Goal: Information Seeking & Learning: Learn about a topic

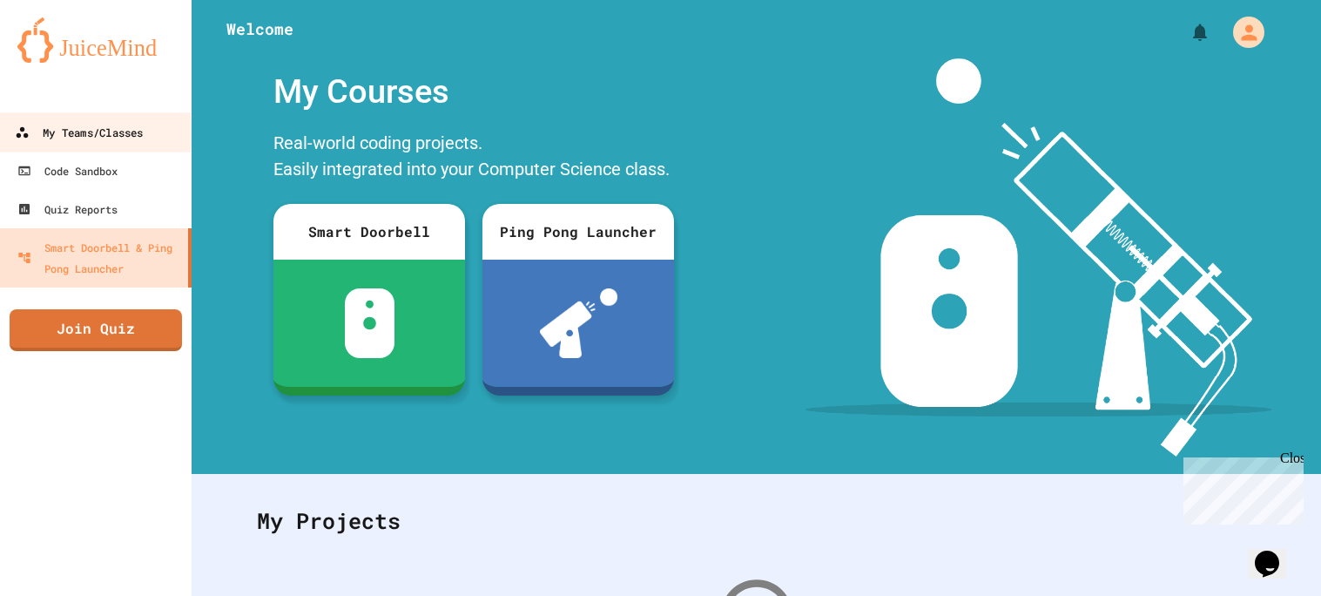
click at [149, 132] on link "My Teams/Classes" at bounding box center [96, 131] width 198 height 39
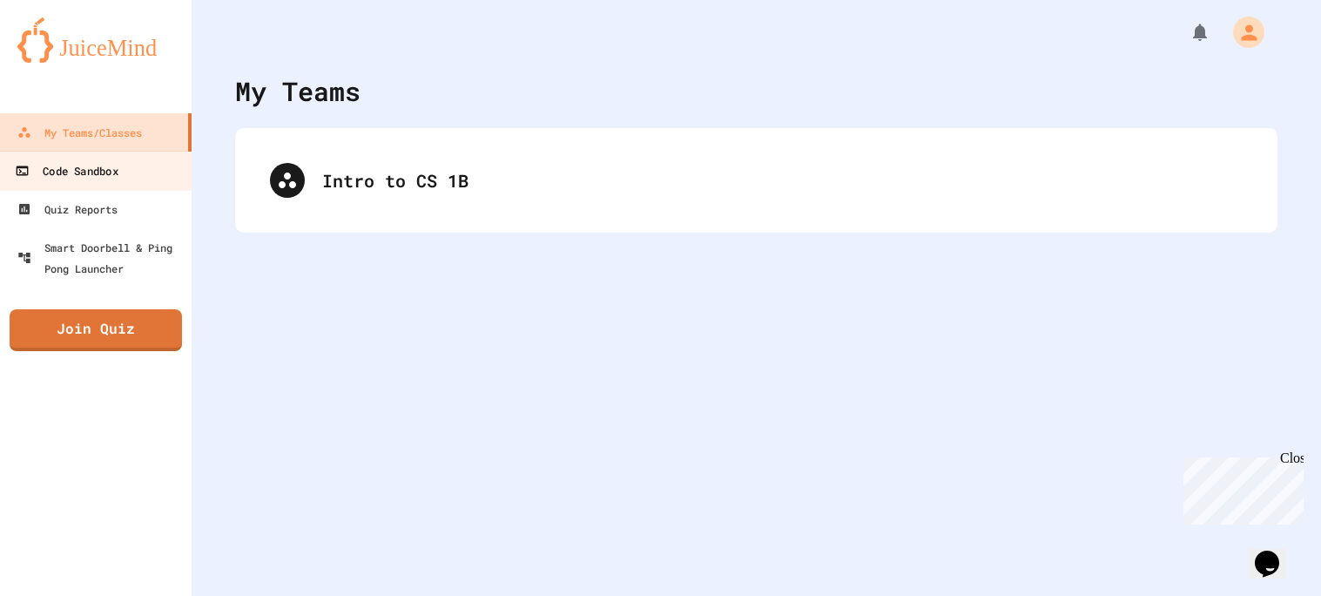
click at [50, 170] on div "Code Sandbox" at bounding box center [66, 171] width 103 height 22
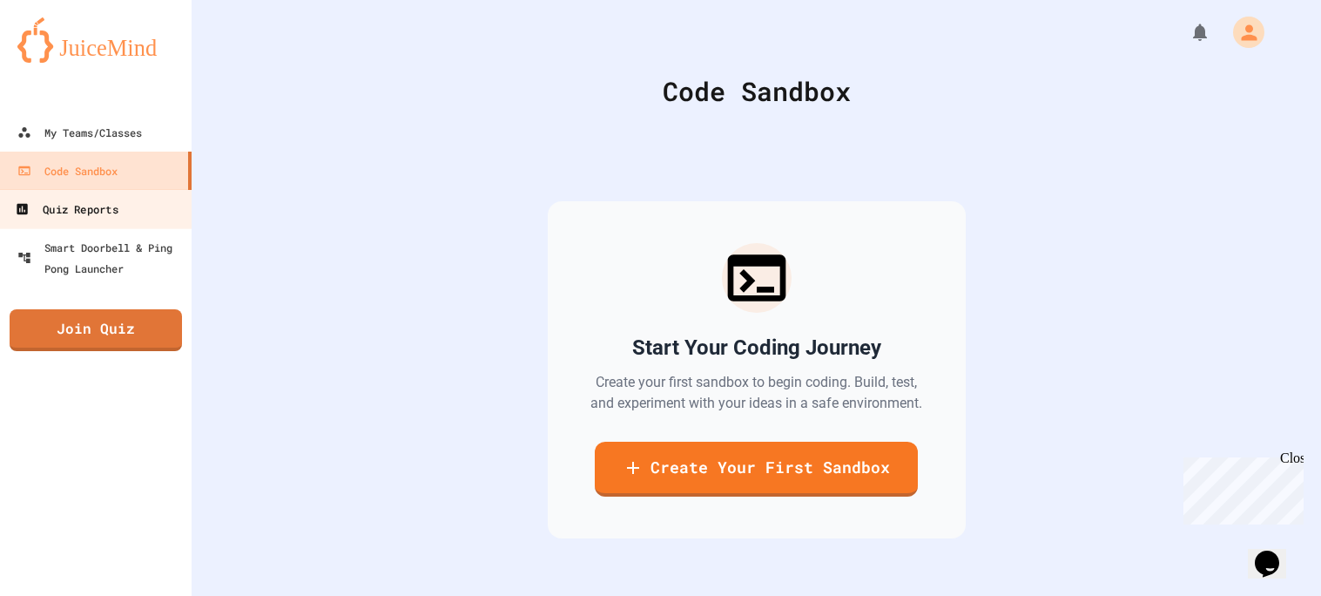
click at [57, 205] on div "Quiz Reports" at bounding box center [66, 210] width 103 height 22
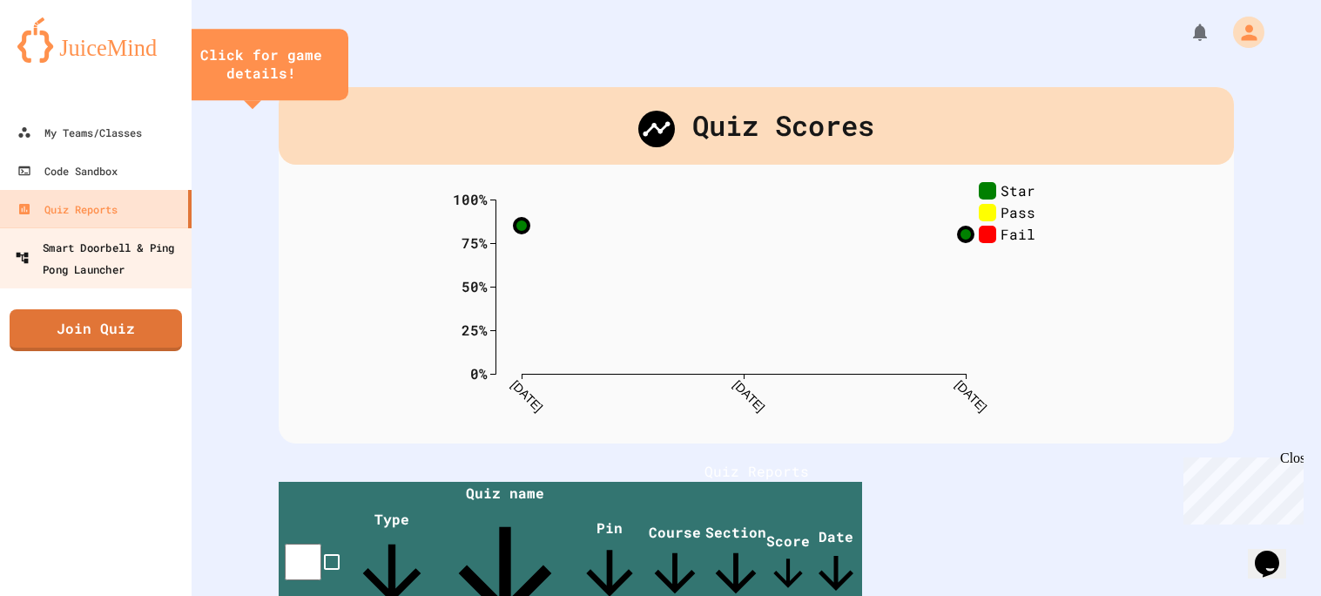
click at [66, 240] on div "Smart Doorbell & Ping Pong Launcher" at bounding box center [101, 257] width 172 height 43
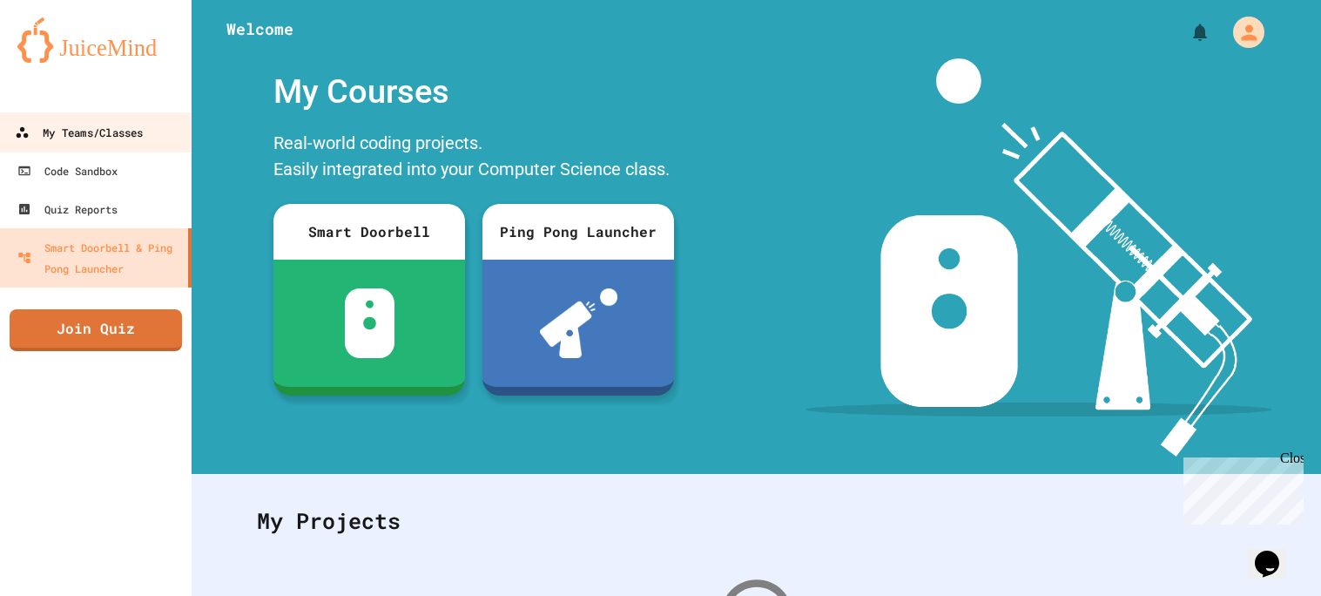
click at [70, 132] on div "My Teams/Classes" at bounding box center [79, 133] width 128 height 22
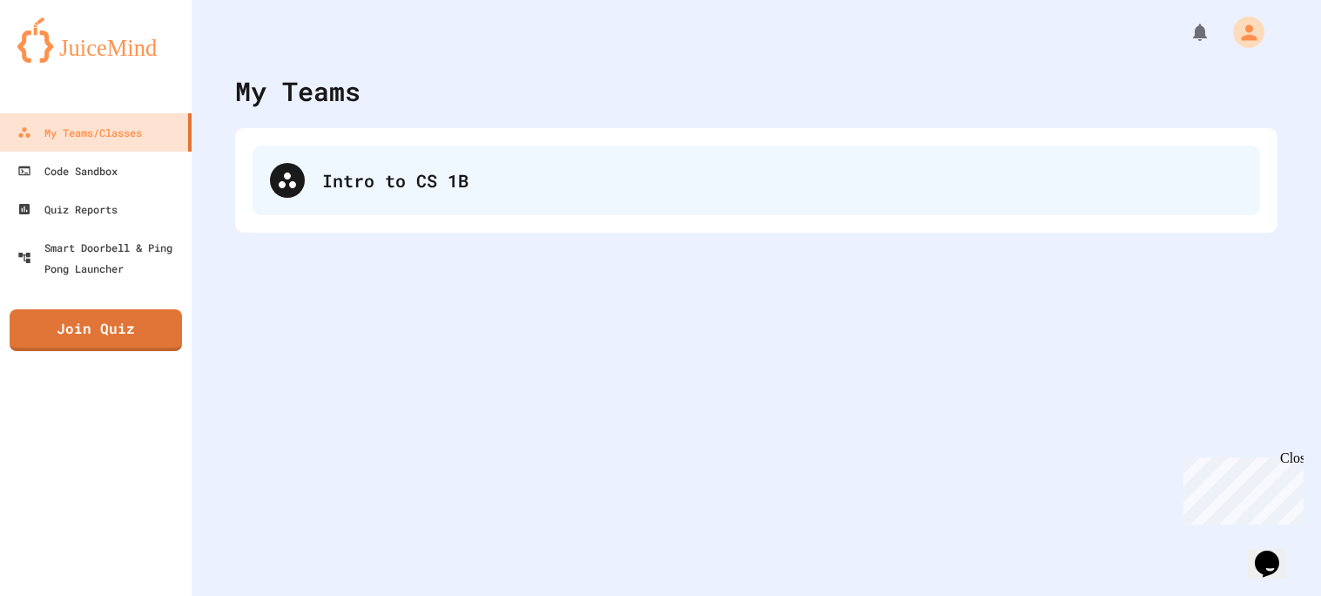
click at [409, 187] on div "Intro to CS 1B" at bounding box center [782, 180] width 921 height 26
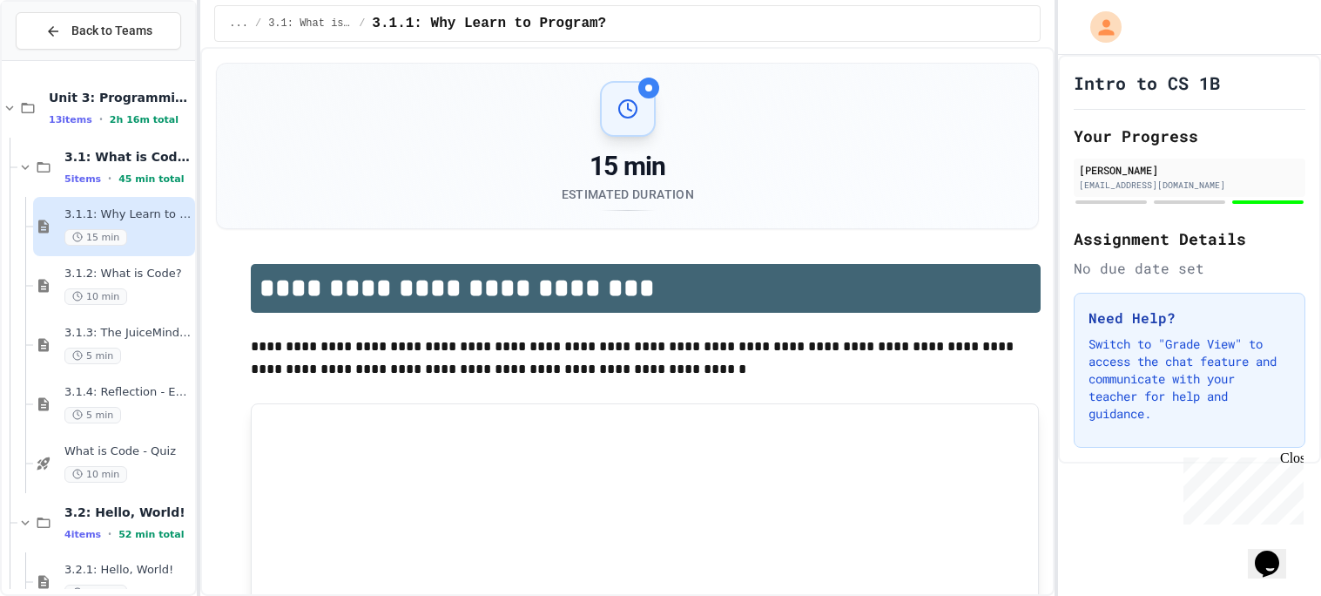
click at [111, 210] on span "3.1.1: Why Learn to Program?" at bounding box center [127, 214] width 127 height 15
click at [109, 297] on span "10 min" at bounding box center [95, 296] width 63 height 17
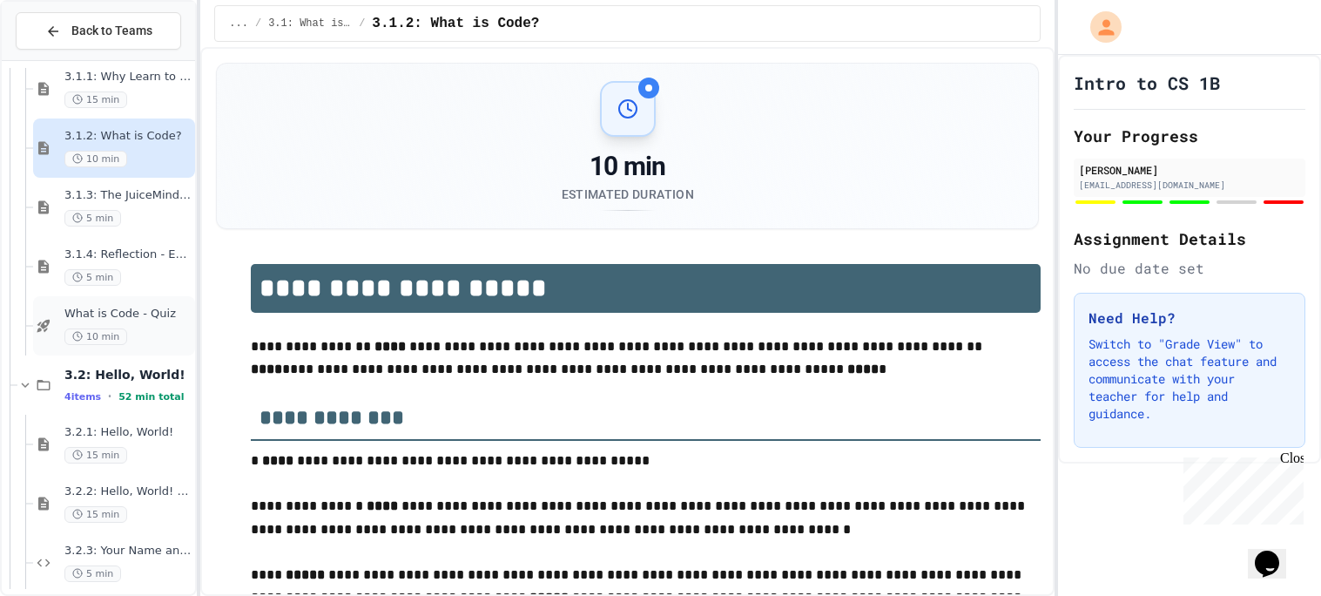
type input "*****"
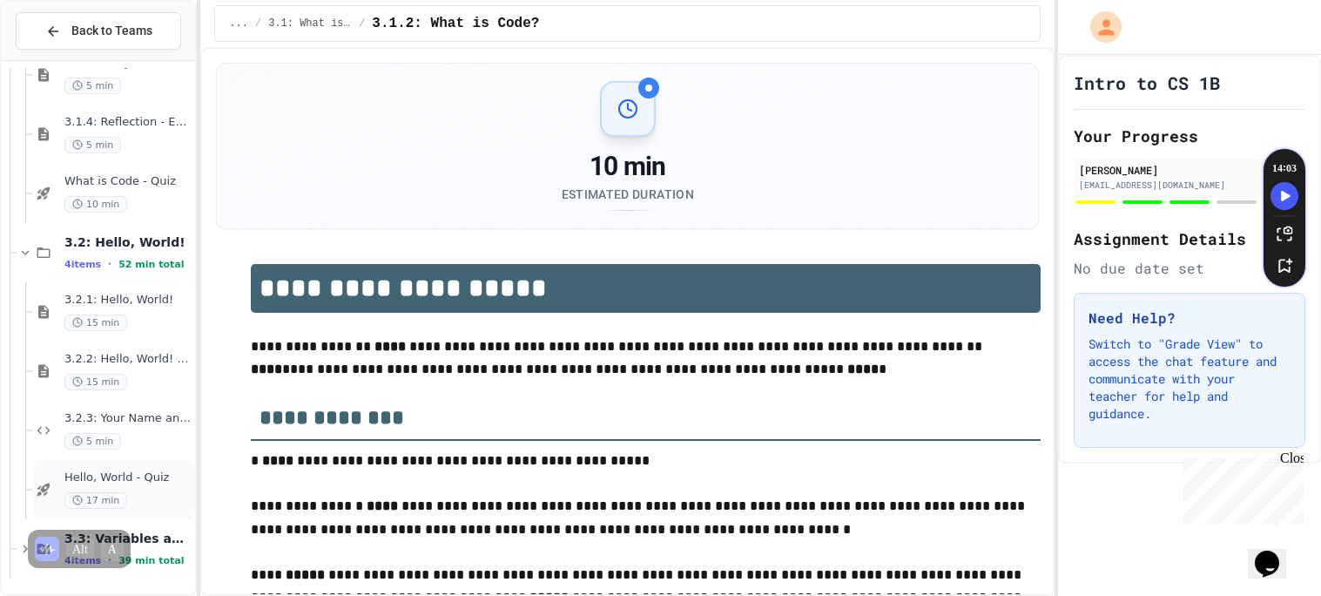
click at [110, 483] on span "Hello, World - Quiz" at bounding box center [127, 477] width 127 height 15
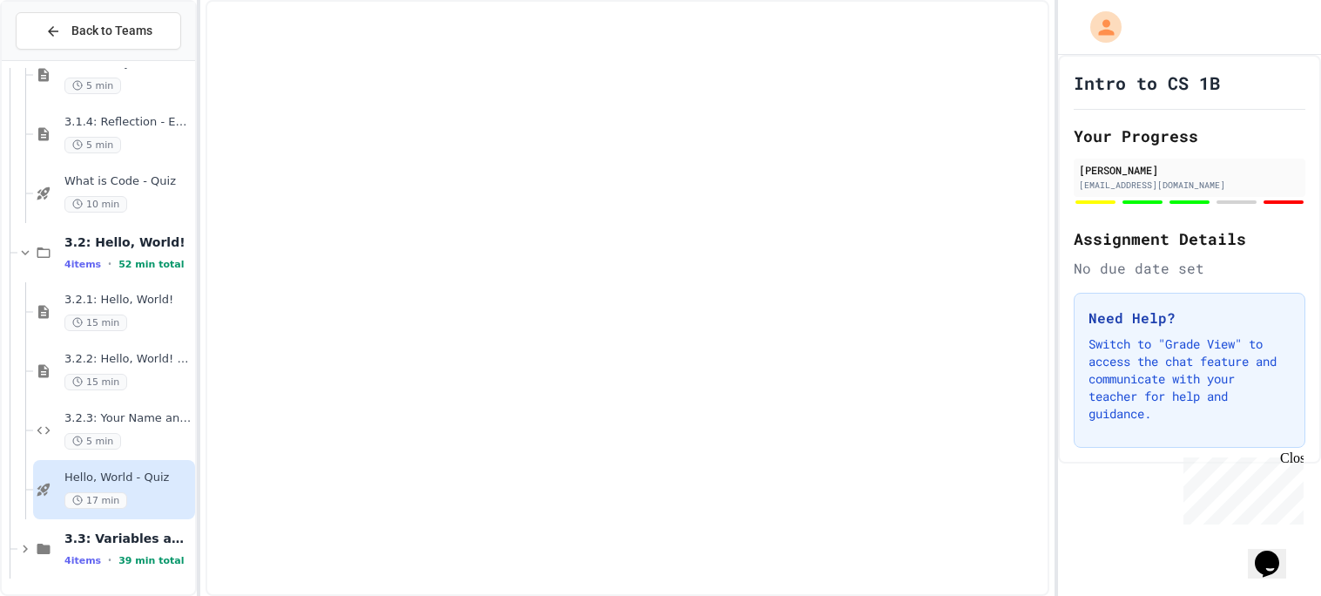
scroll to position [249, 0]
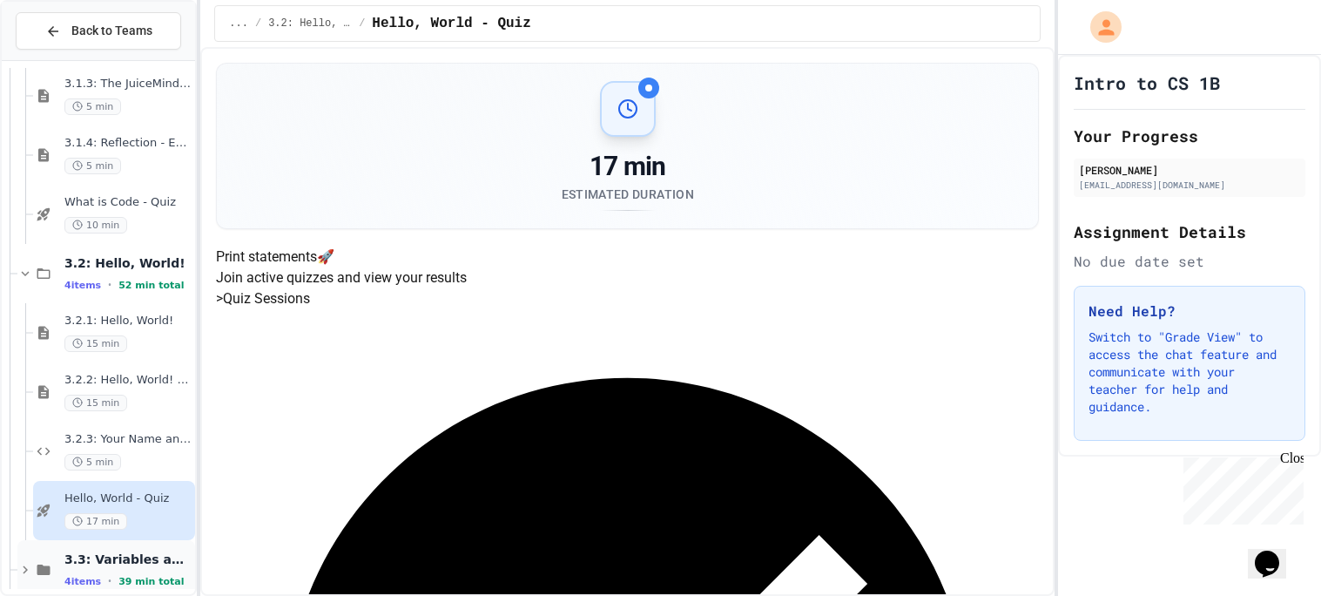
click at [132, 549] on div "3.3: Variables and Data Types 4 items • 39 min total" at bounding box center [106, 569] width 178 height 59
click at [130, 564] on span "3.3: Variables and Data Types" at bounding box center [127, 559] width 127 height 16
click at [124, 551] on span "3.3: Variables and Data Types" at bounding box center [127, 559] width 127 height 16
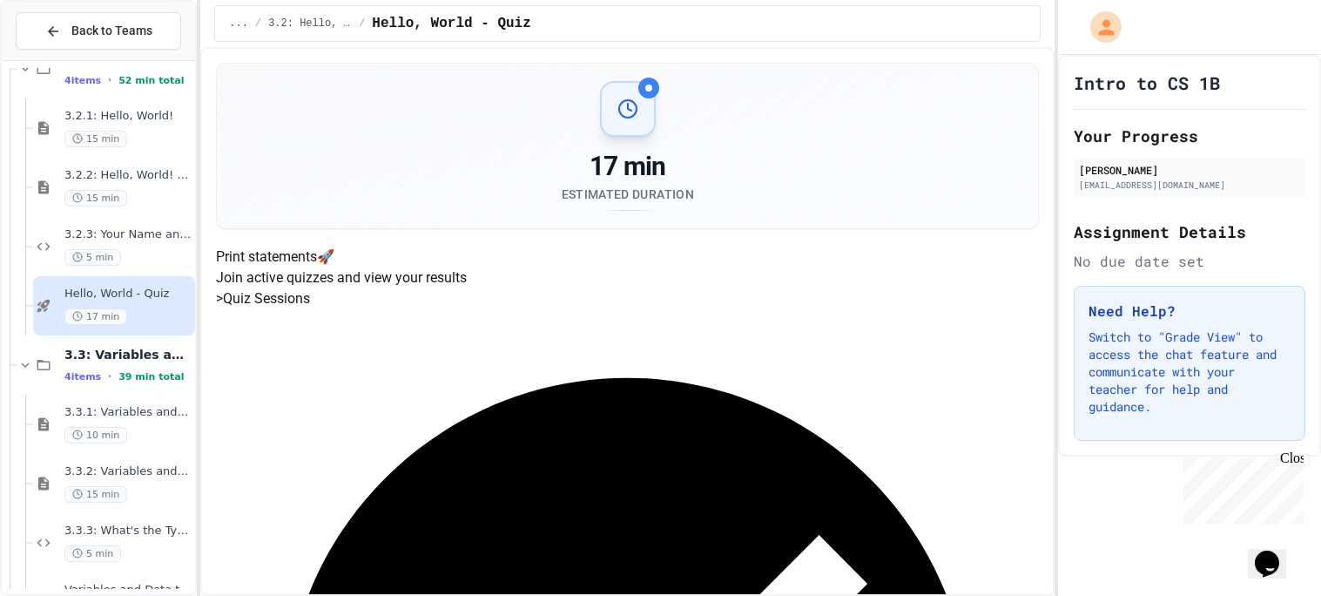
scroll to position [508, 0]
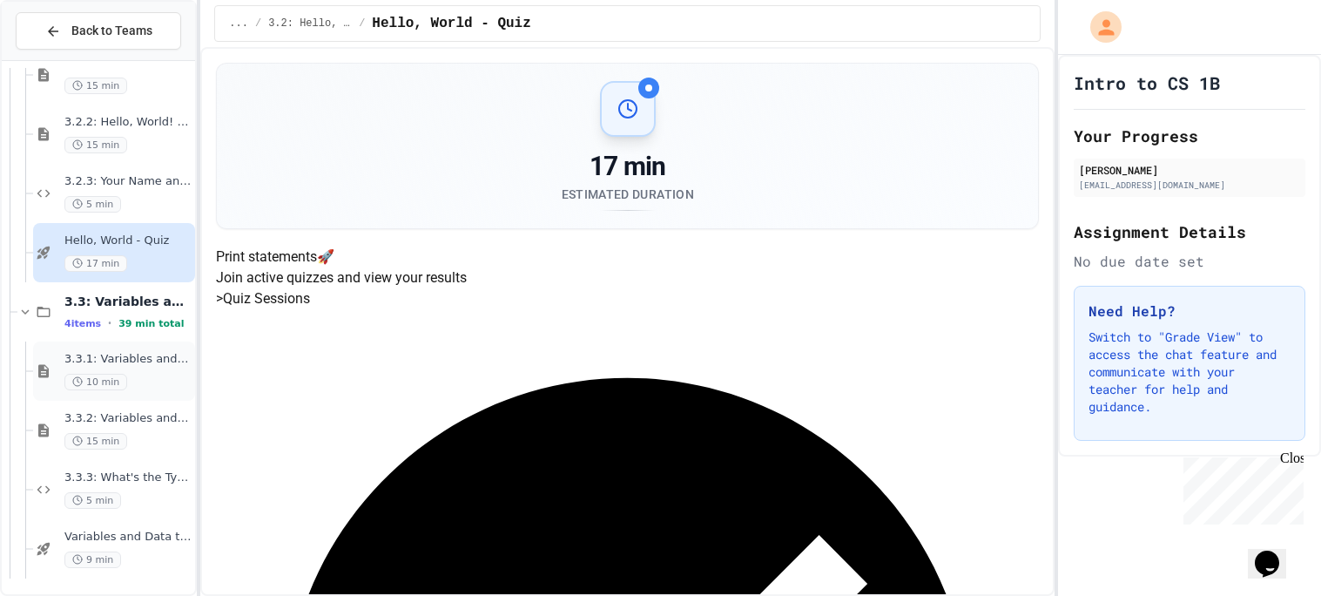
click at [109, 369] on div "3.3.1: Variables and Data Types 10 min" at bounding box center [127, 371] width 127 height 38
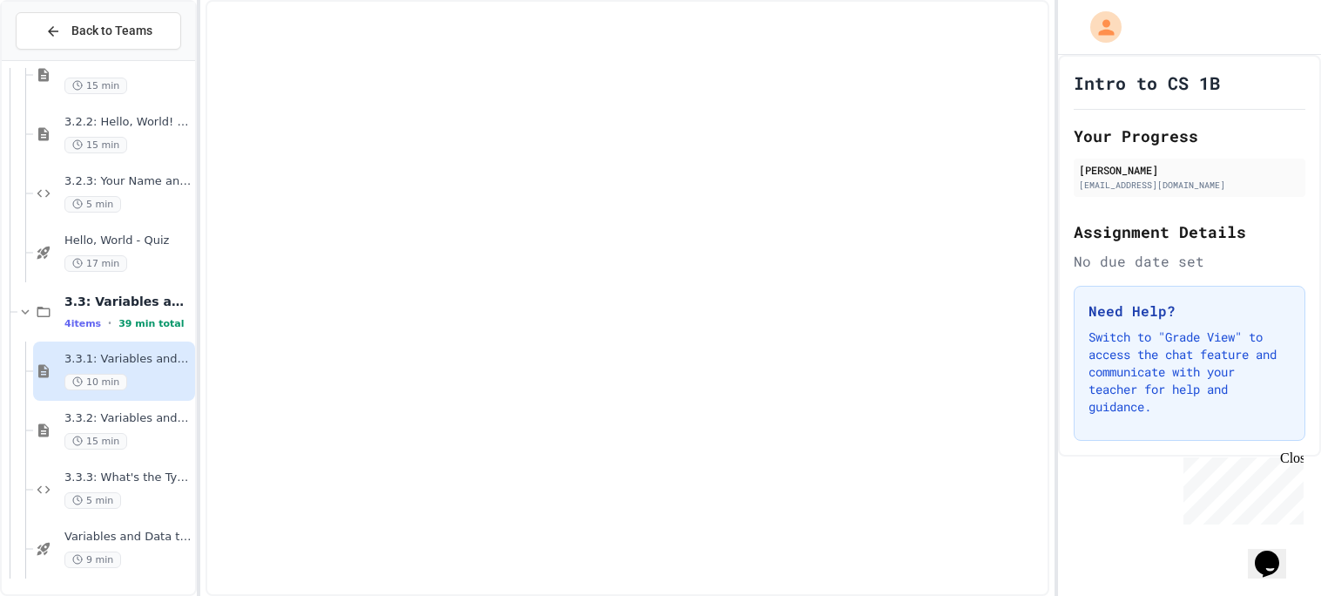
scroll to position [486, 0]
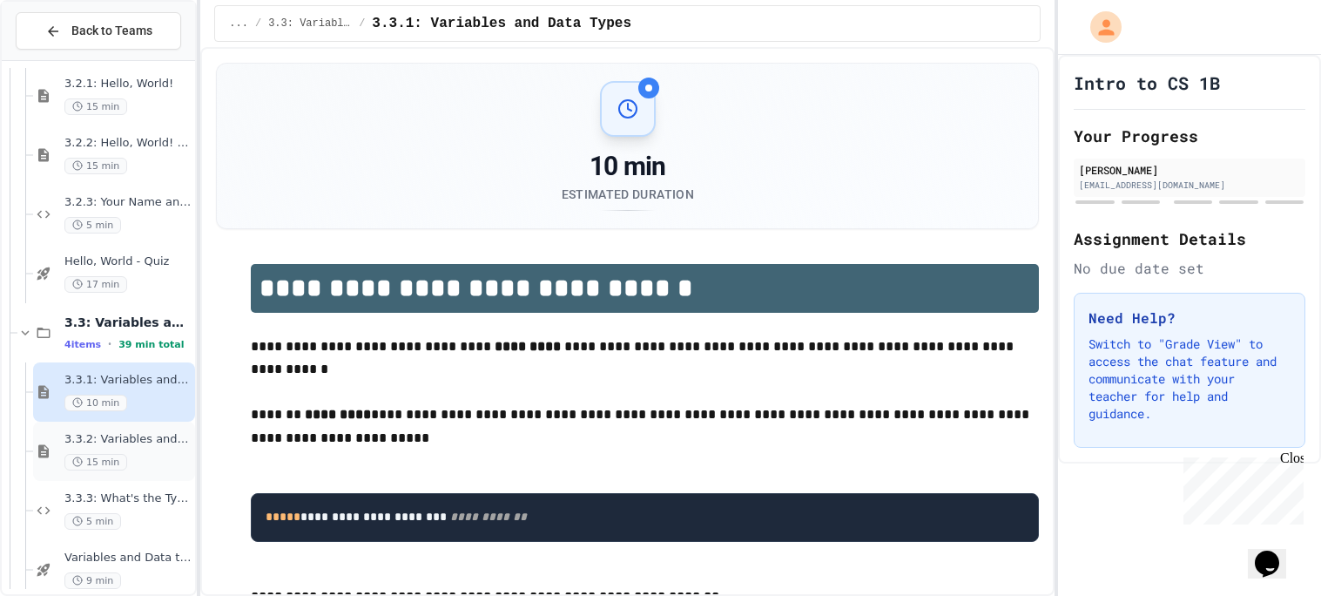
click at [152, 441] on span "3.3.2: Variables and Data Types - Review" at bounding box center [127, 439] width 127 height 15
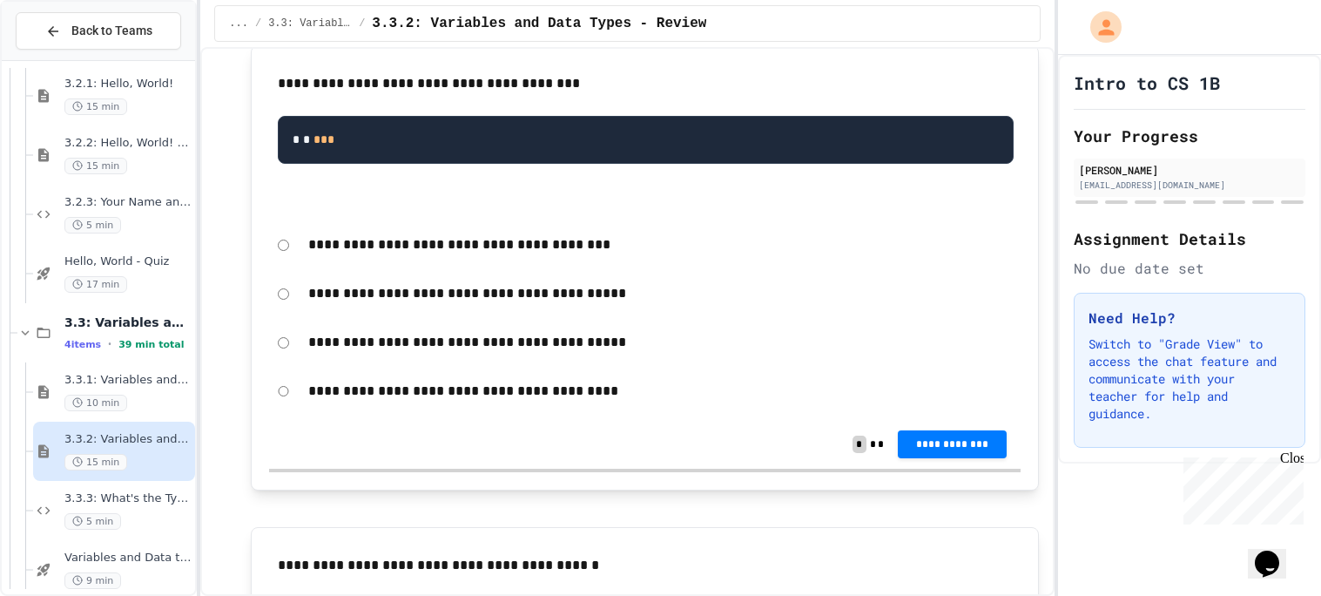
scroll to position [330, 0]
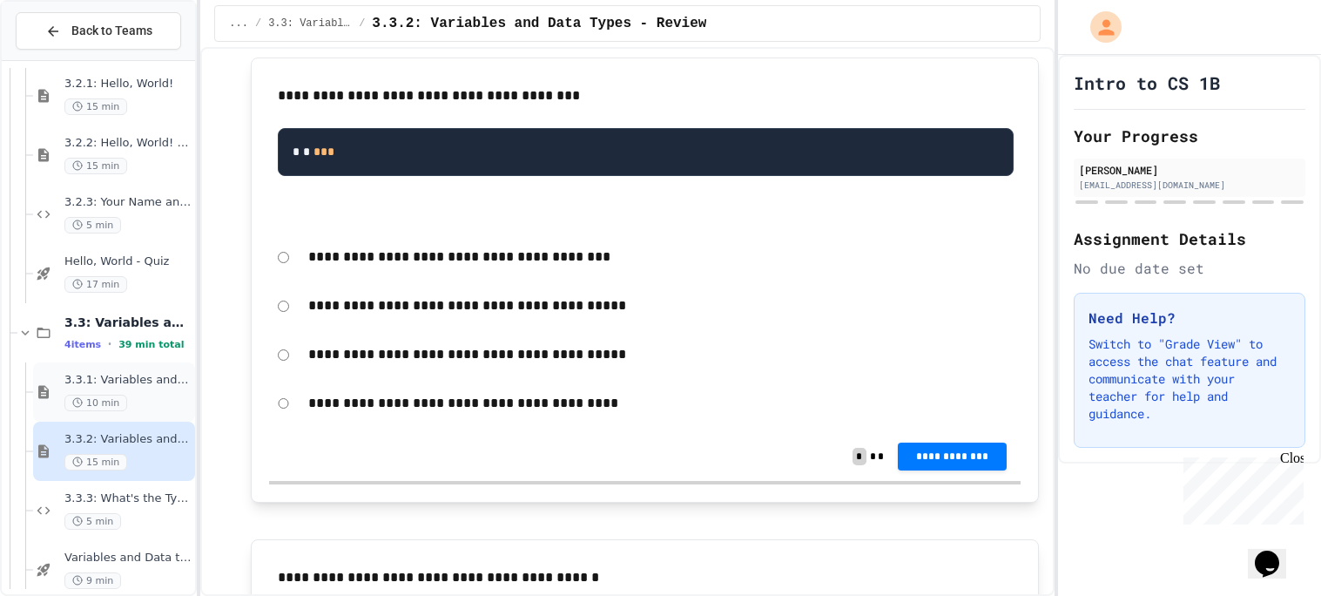
click at [132, 373] on span "3.3.1: Variables and Data Types" at bounding box center [127, 380] width 127 height 15
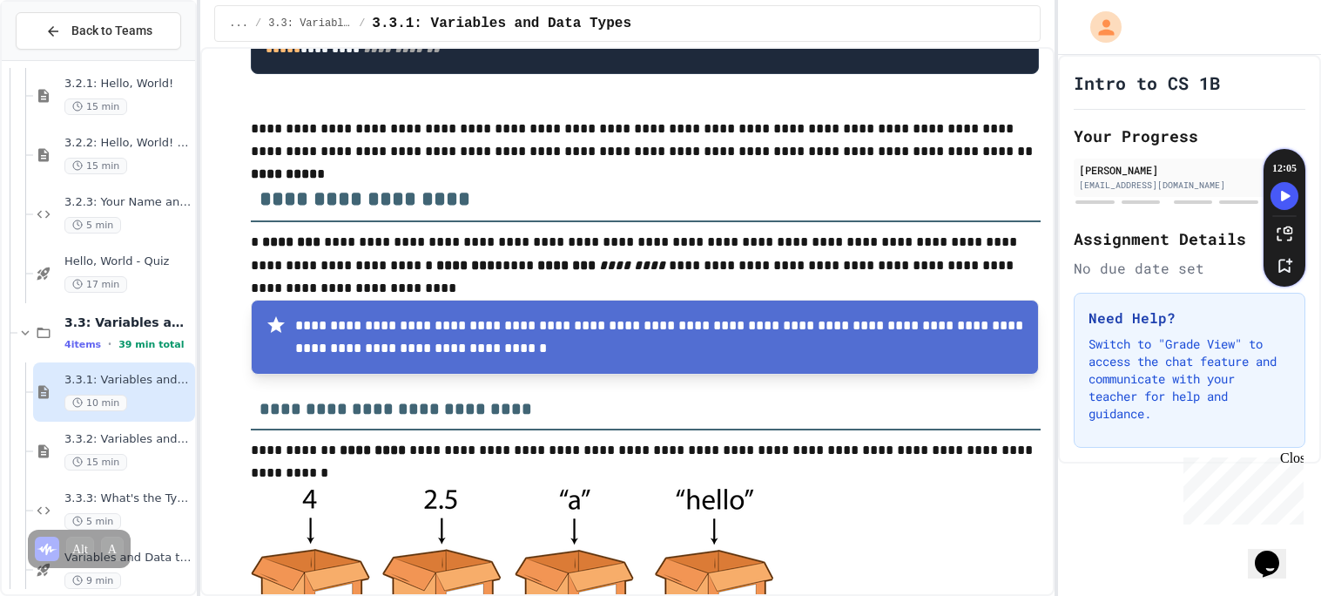
scroll to position [671, 0]
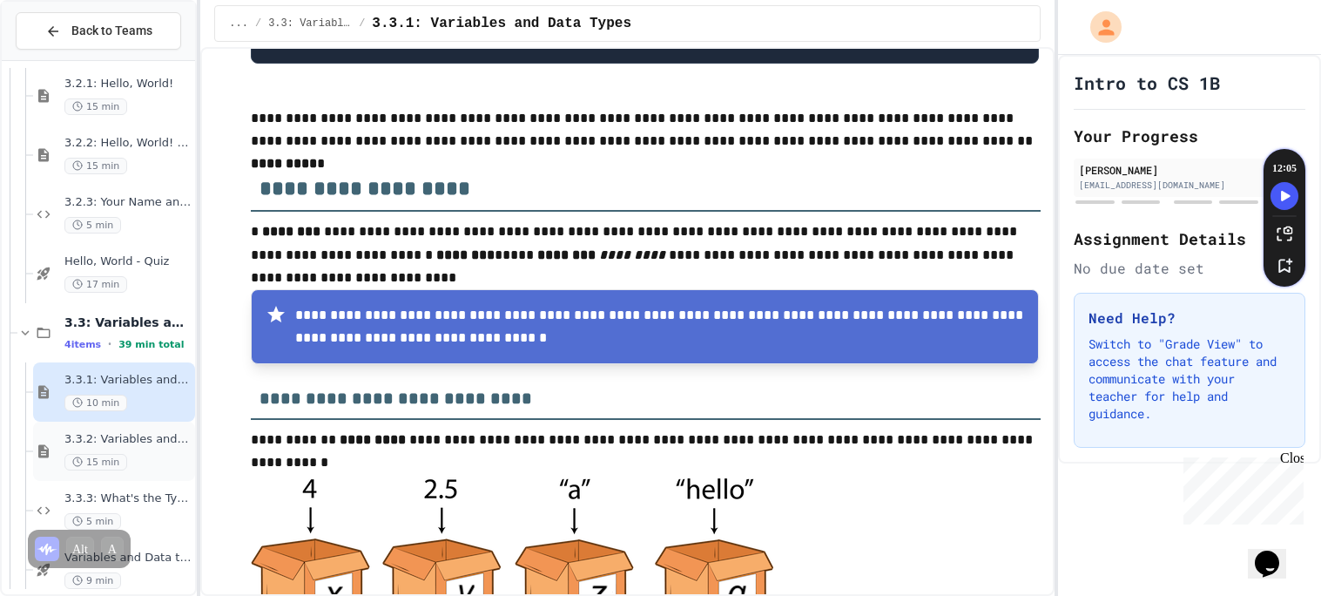
click at [163, 438] on span "3.3.2: Variables and Data Types - Review" at bounding box center [127, 439] width 127 height 15
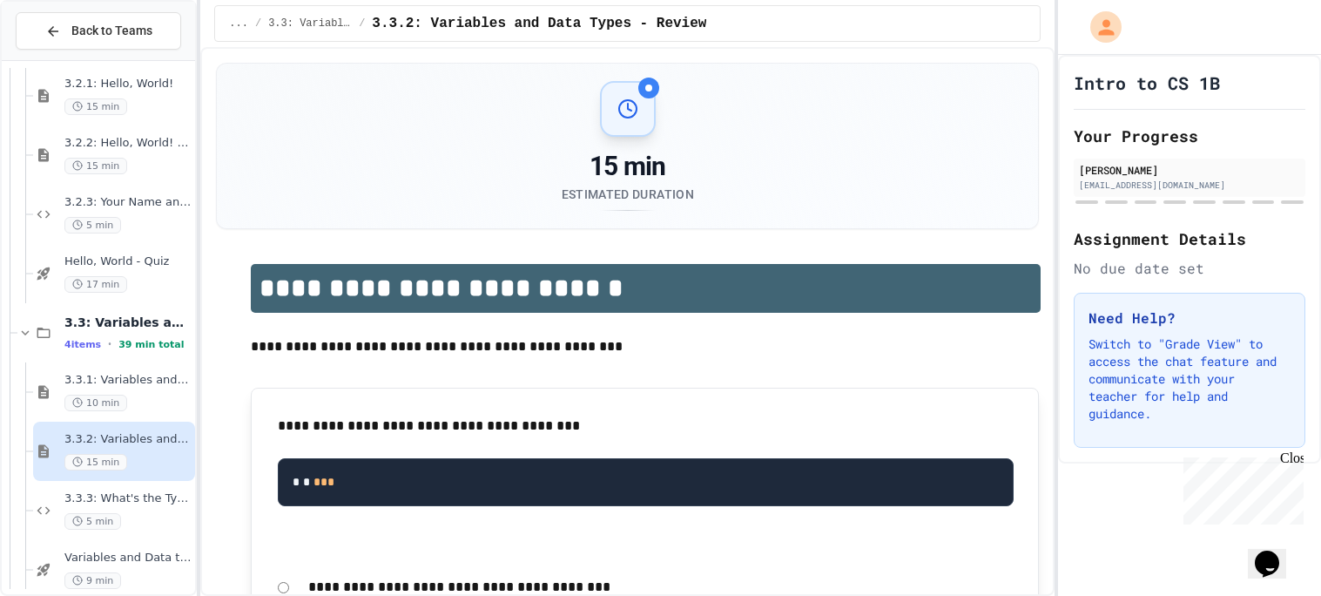
click at [684, 407] on div "**********" at bounding box center [645, 482] width 753 height 153
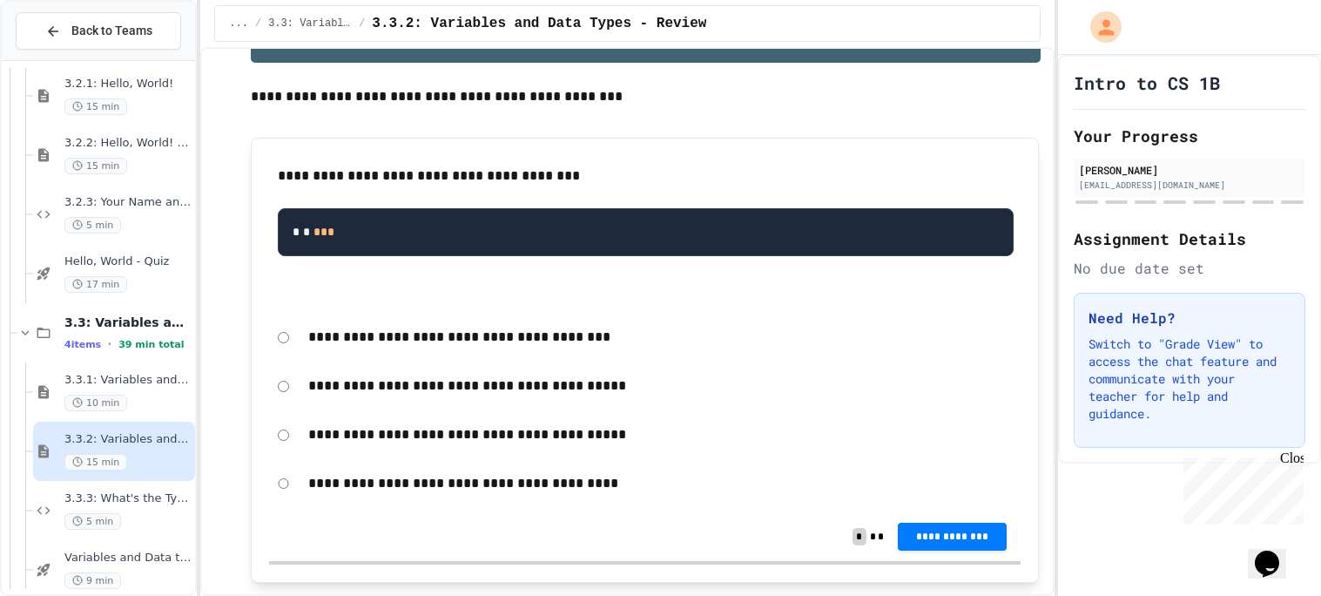
scroll to position [266, 0]
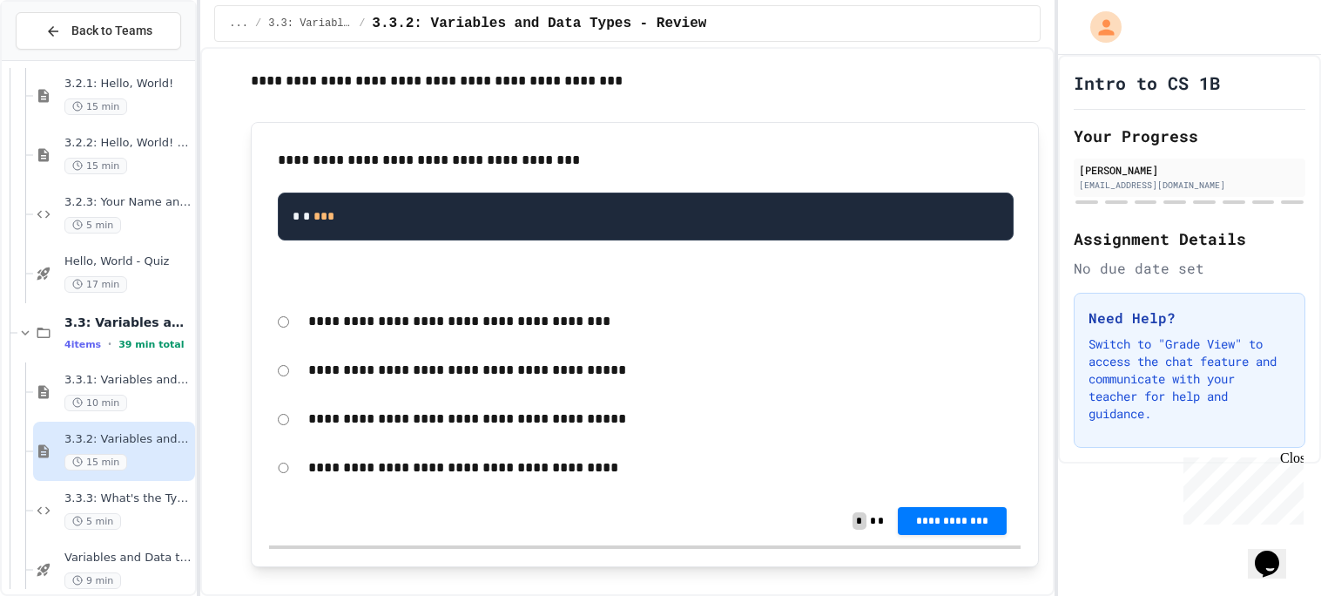
click at [529, 318] on p "**********" at bounding box center [660, 321] width 705 height 23
click at [127, 324] on span "3.3: Variables and Data Types" at bounding box center [127, 322] width 127 height 16
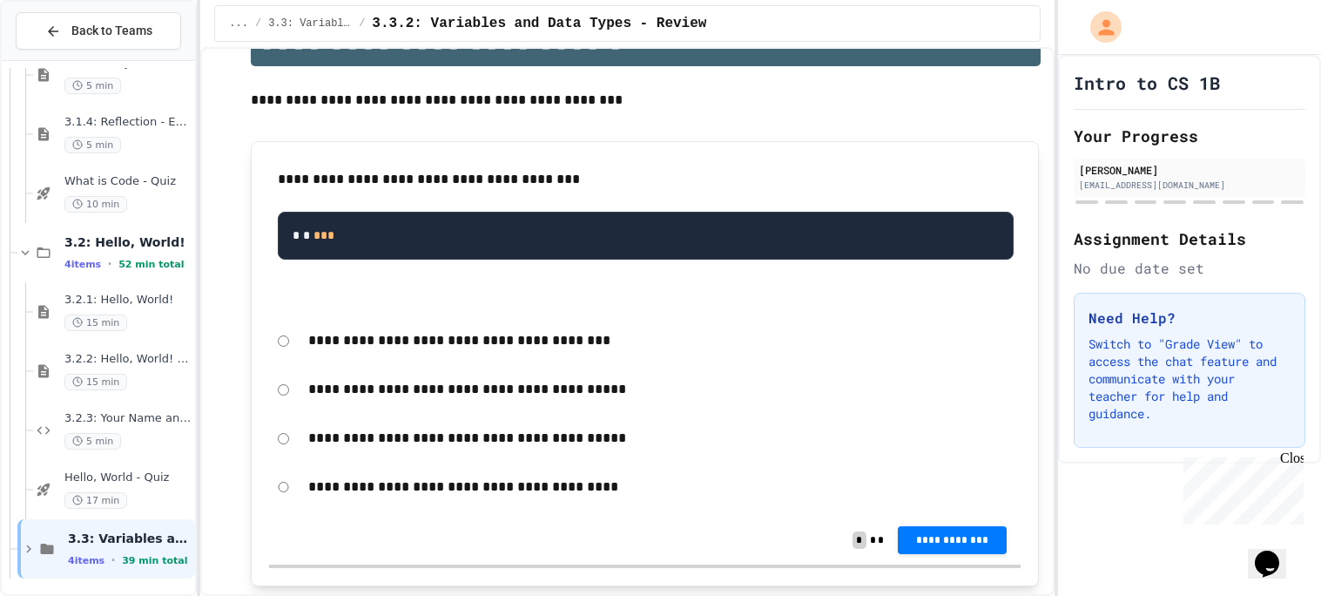
scroll to position [246, 0]
